Goal: Task Accomplishment & Management: Use online tool/utility

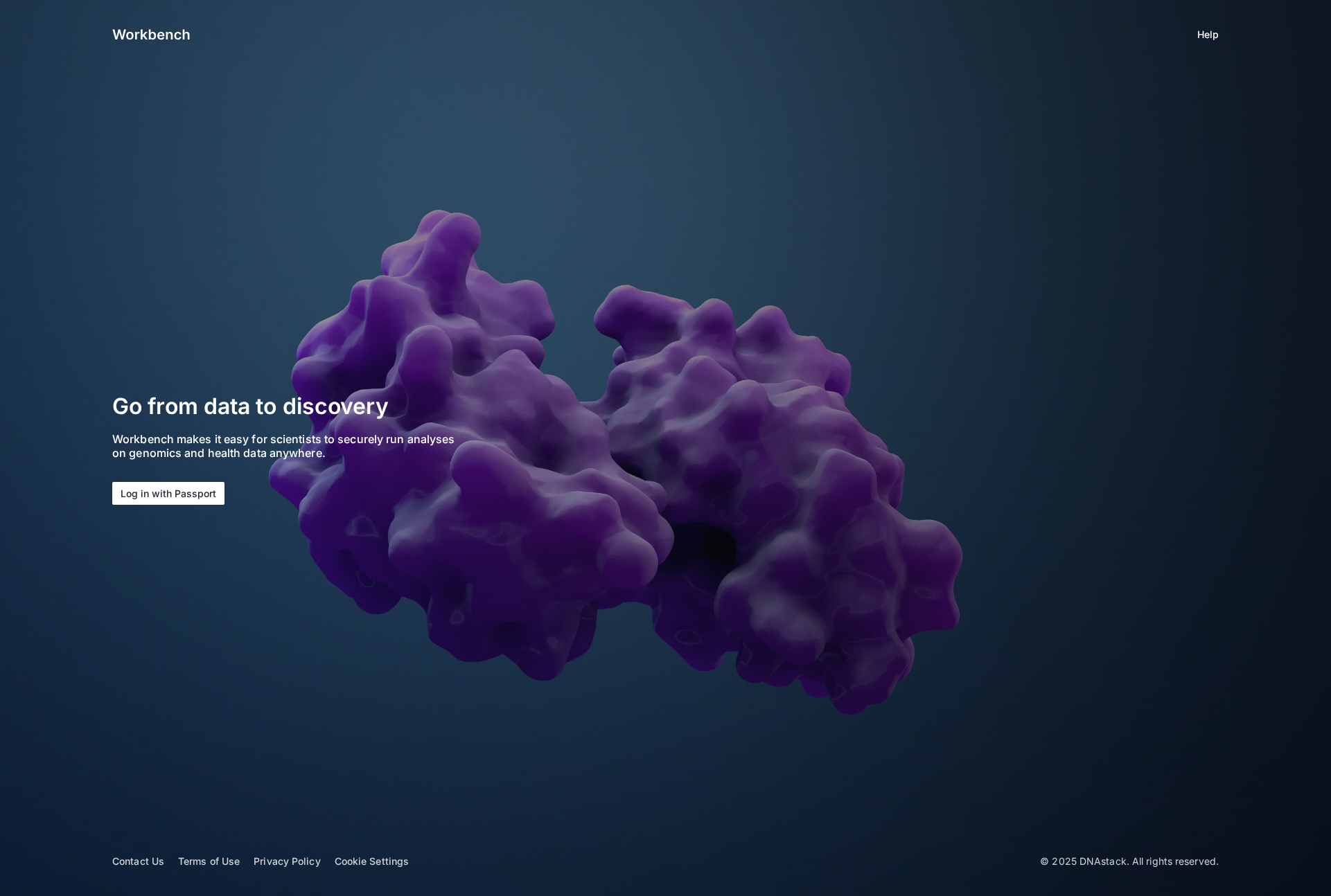
click at [153, 498] on button "Log in with Passport" at bounding box center [168, 493] width 112 height 23
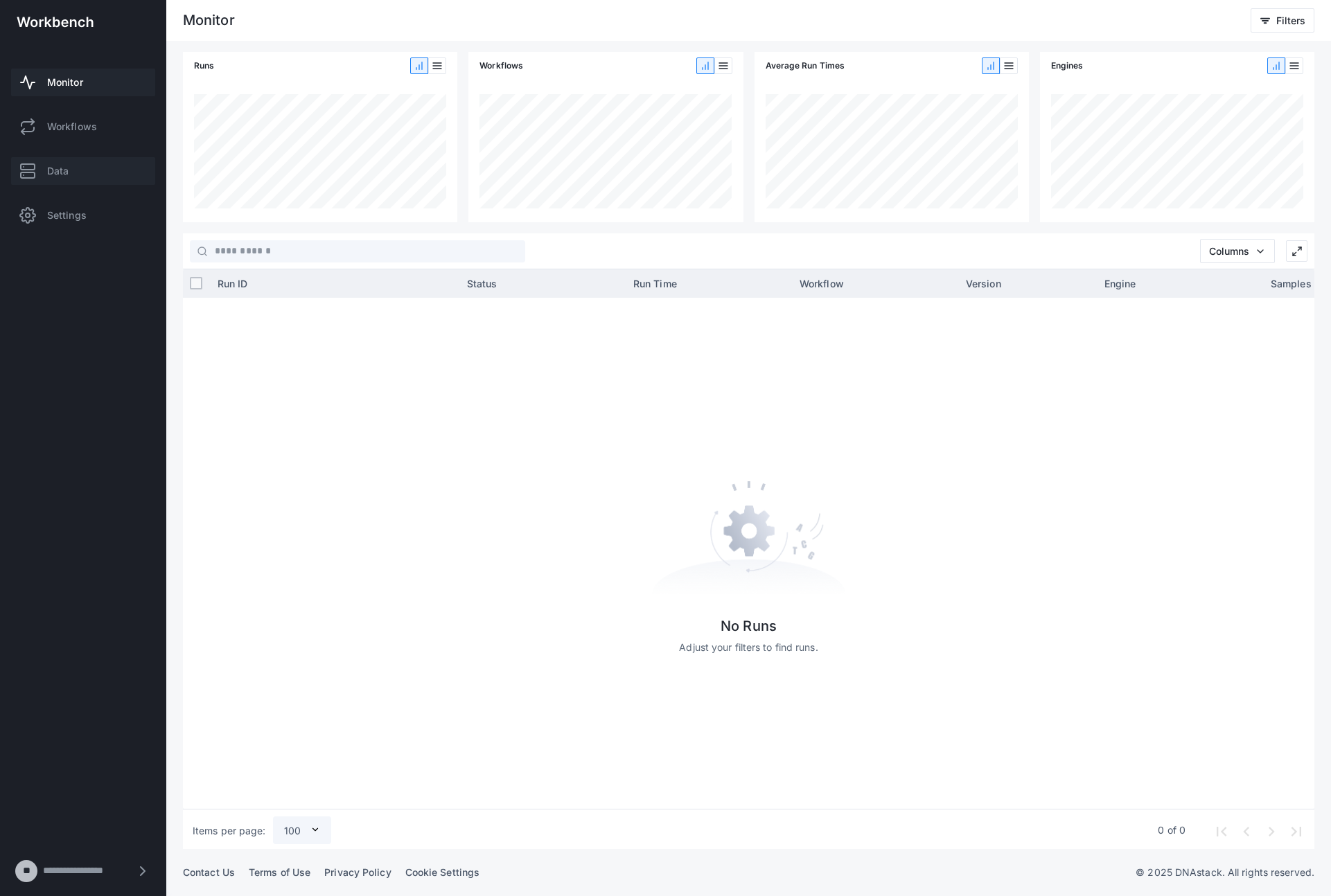
click at [44, 170] on link "Data" at bounding box center [83, 171] width 144 height 27
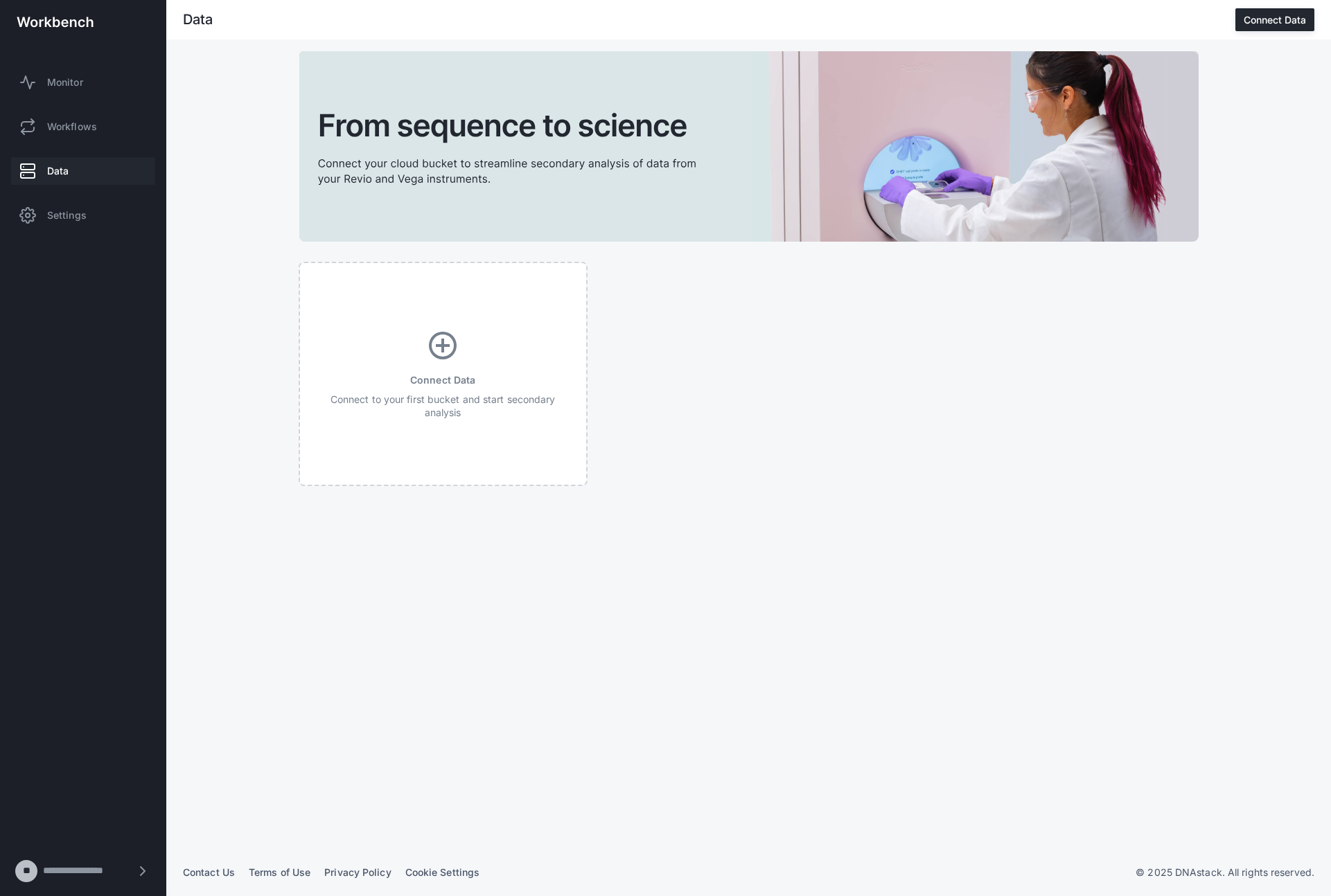
click at [806, 441] on div "add_circle Connect Data Connect to your first bucket and start secondary analys…" at bounding box center [749, 374] width 901 height 225
click at [61, 20] on img at bounding box center [55, 21] width 77 height 11
